Goal: Task Accomplishment & Management: Manage account settings

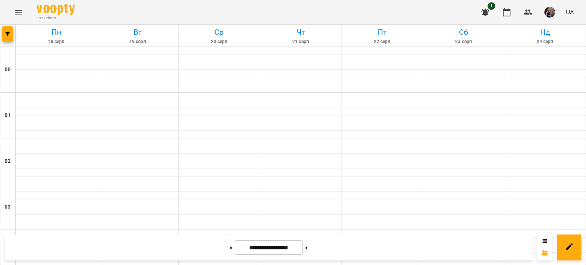
scroll to position [805, 0]
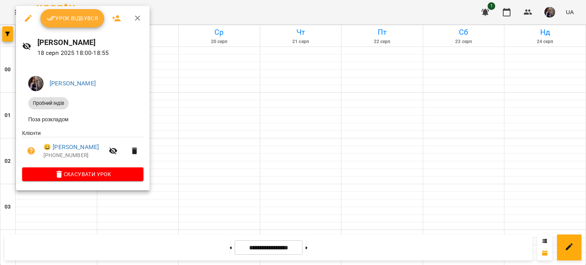
click at [82, 23] on button "Урок відбувся" at bounding box center [72, 18] width 64 height 18
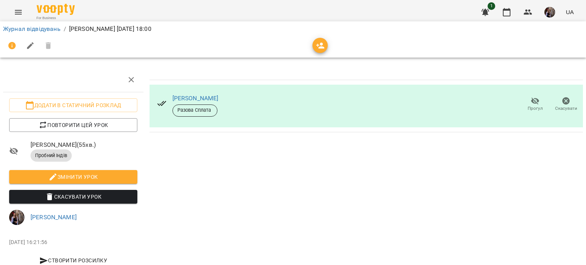
click at [322, 46] on icon "button" at bounding box center [320, 45] width 9 height 9
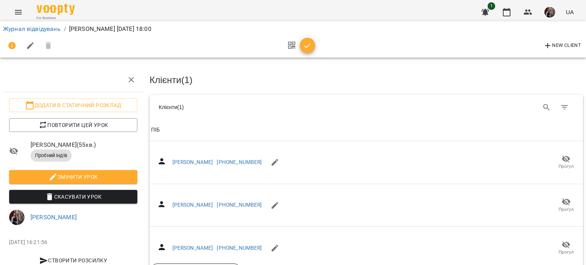
click at [307, 49] on icon "button" at bounding box center [307, 45] width 9 height 9
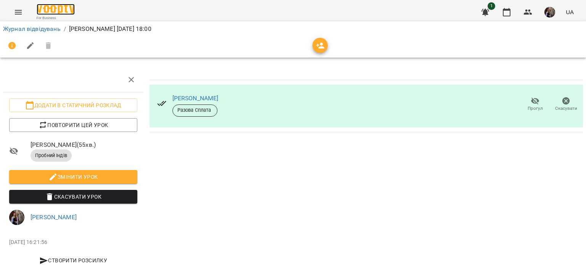
click at [69, 10] on img at bounding box center [56, 9] width 38 height 11
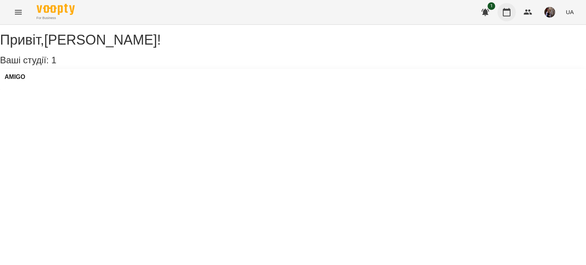
click at [513, 9] on button "button" at bounding box center [507, 12] width 18 height 18
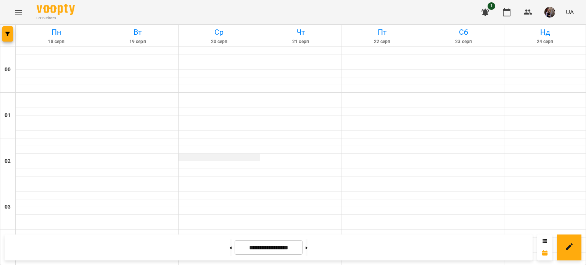
scroll to position [505, 0]
